Goal: Information Seeking & Learning: Learn about a topic

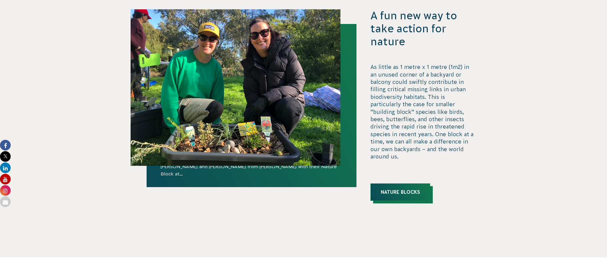
click at [410, 188] on link "Nature Blocks" at bounding box center [400, 191] width 60 height 17
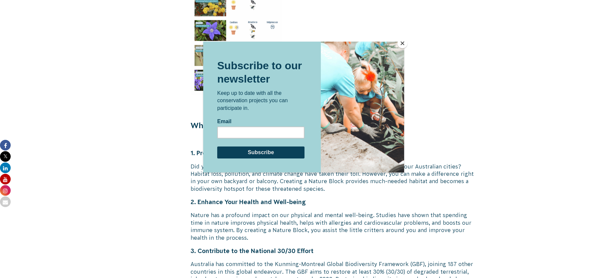
scroll to position [1197, 0]
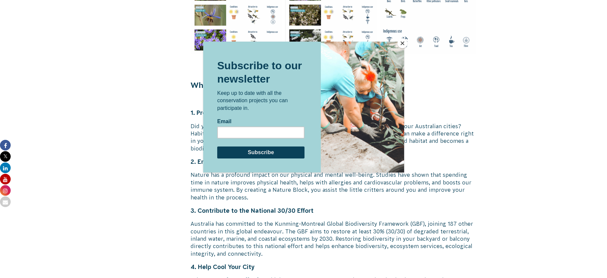
click at [406, 43] on button "Close" at bounding box center [402, 43] width 10 height 10
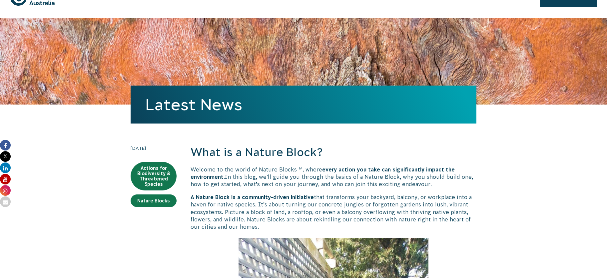
scroll to position [0, 0]
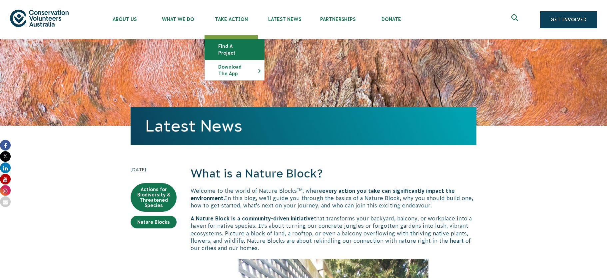
click at [227, 41] on link "Find a project" at bounding box center [234, 50] width 59 height 20
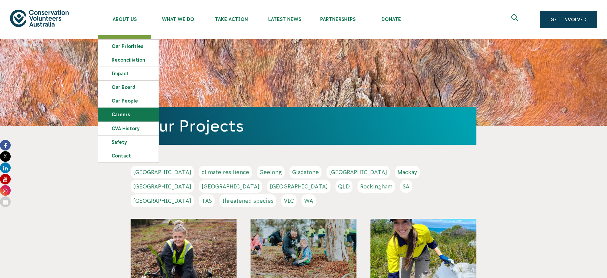
click at [130, 112] on link "Careers" at bounding box center [128, 114] width 60 height 13
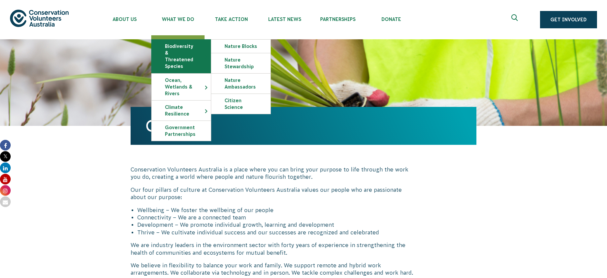
click at [191, 56] on link "Biodiversity & Threatened Species" at bounding box center [180, 56] width 59 height 33
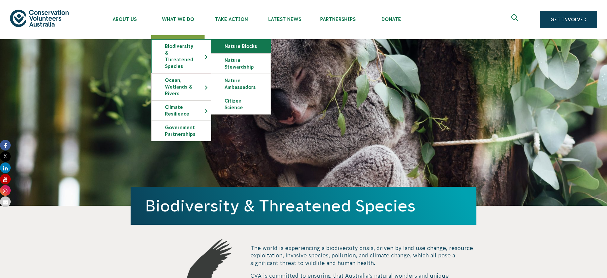
click at [232, 43] on link "Nature Blocks" at bounding box center [240, 46] width 59 height 13
